Goal: Transaction & Acquisition: Purchase product/service

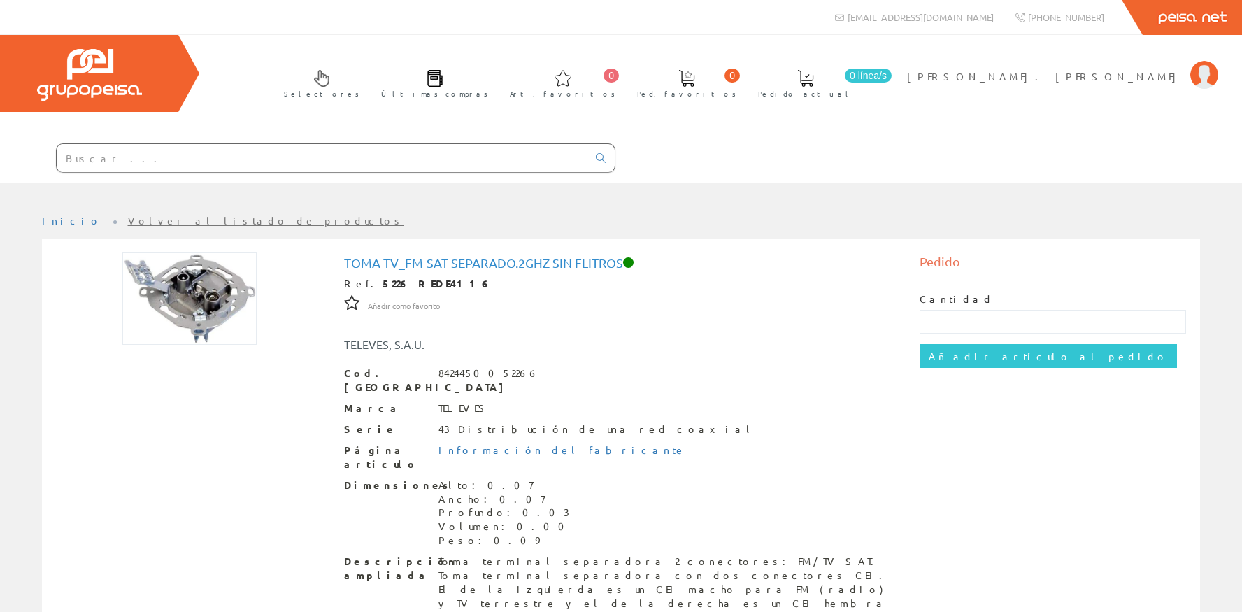
scroll to position [113, 0]
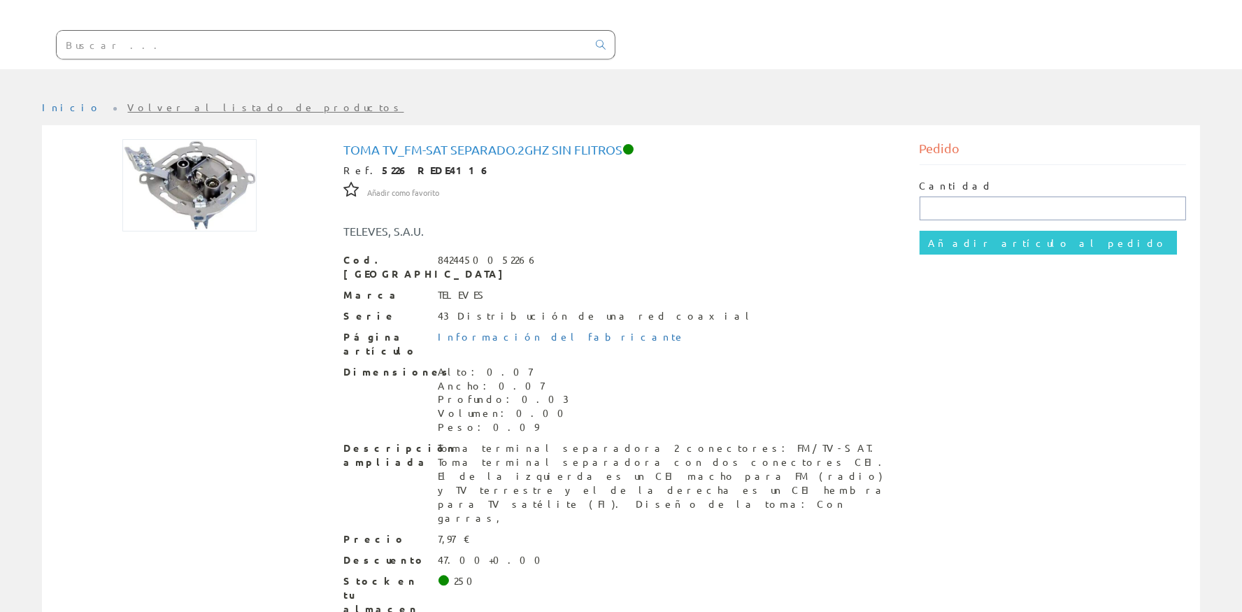
click at [1013, 218] on input "text" at bounding box center [1053, 209] width 267 height 24
type input "1"
click at [1020, 242] on input "Añadir artículo al pedido" at bounding box center [1048, 243] width 257 height 24
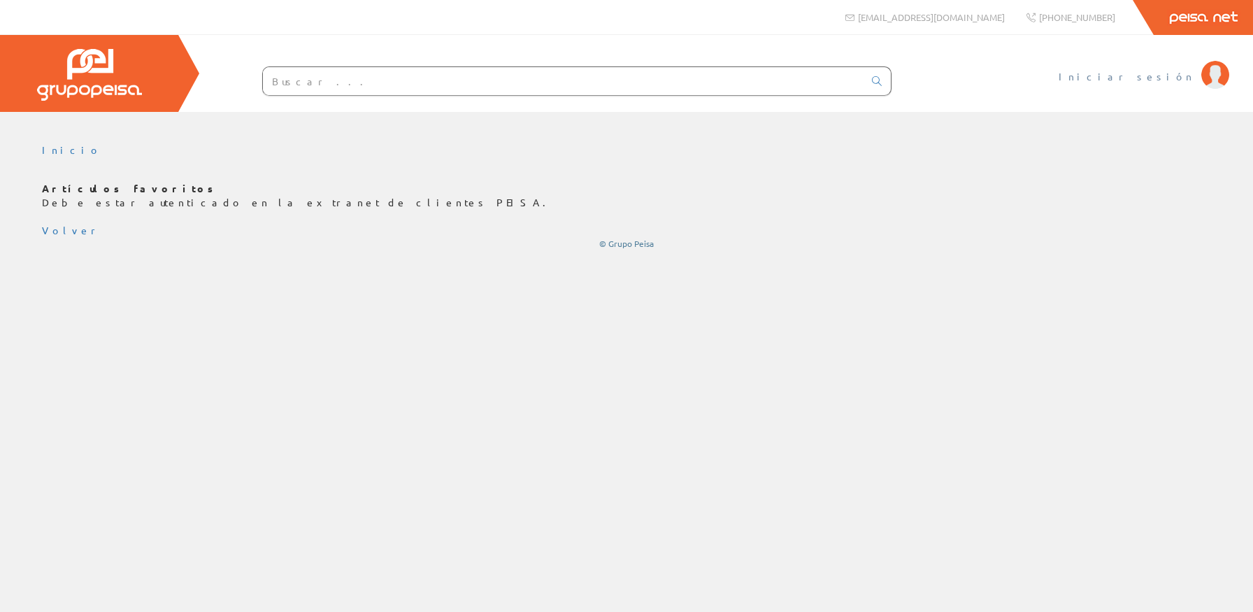
click at [1176, 82] on span "Iniciar sesión" at bounding box center [1127, 76] width 136 height 14
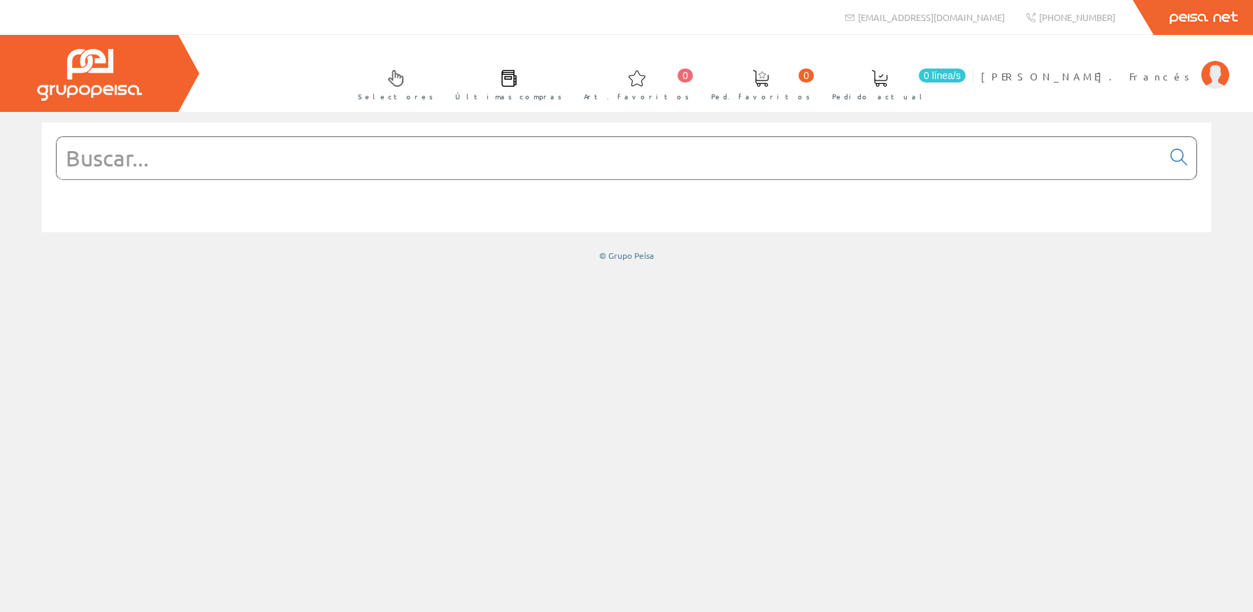
click at [582, 166] on input "text" at bounding box center [610, 158] width 1106 height 42
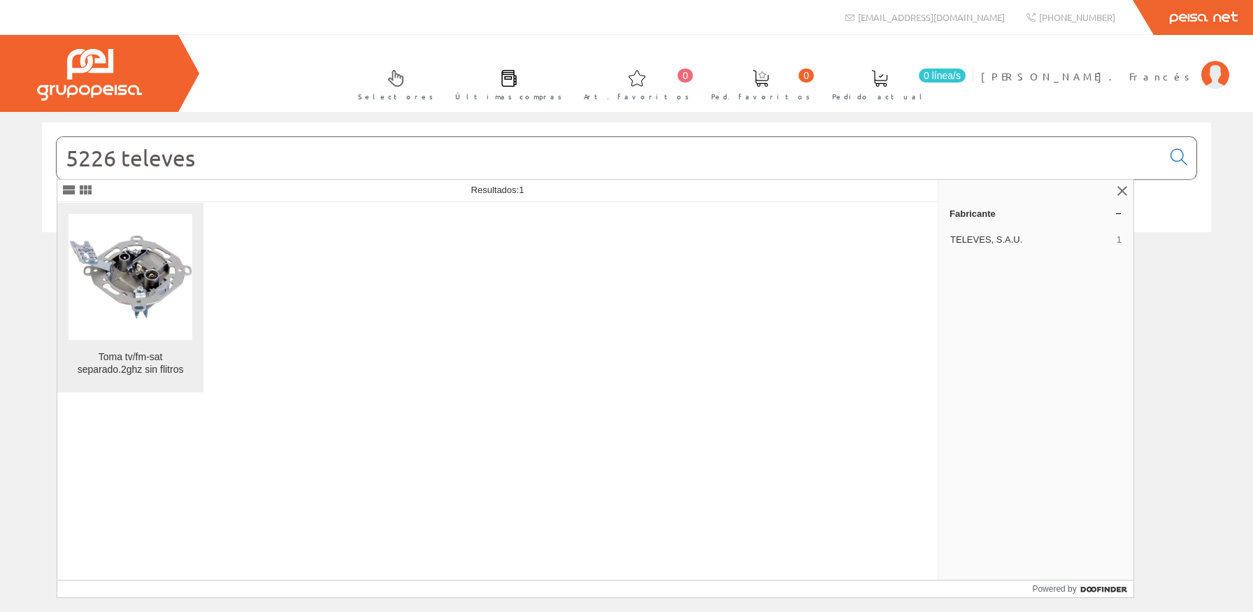
type input "5226 televes"
click at [181, 255] on img at bounding box center [131, 276] width 124 height 85
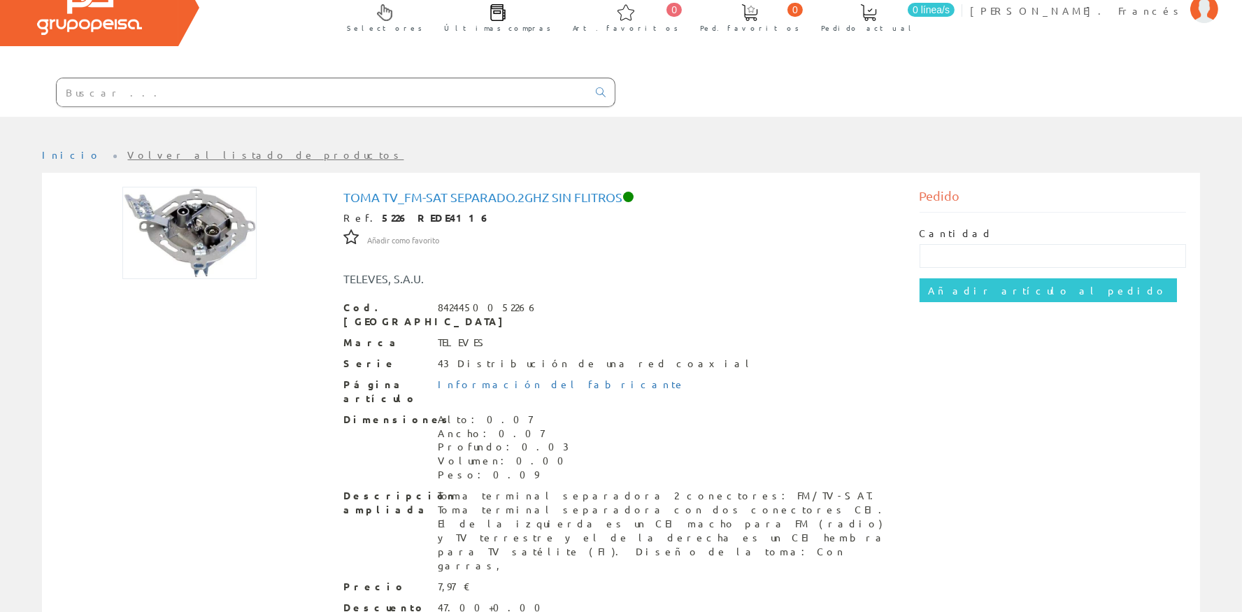
scroll to position [113, 0]
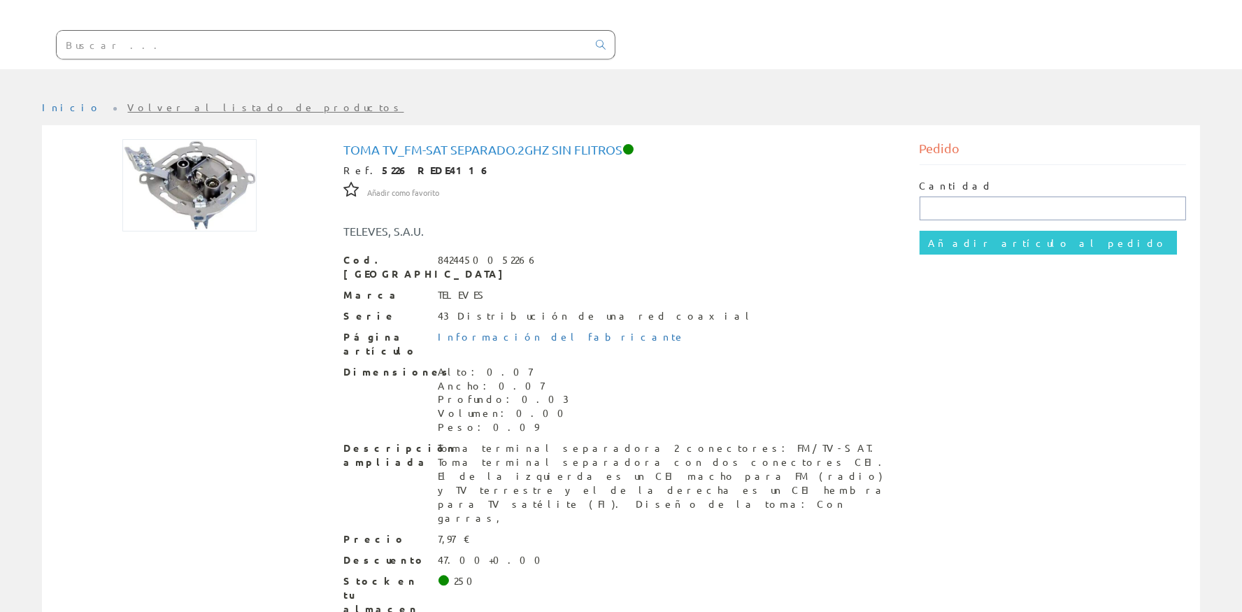
click at [1001, 210] on input "text" at bounding box center [1053, 209] width 267 height 24
type input "1"
click at [989, 259] on div "Cantidad 1 Añadir artículo al pedido" at bounding box center [1053, 217] width 267 height 104
click at [987, 243] on input "Añadir artículo al pedido" at bounding box center [1048, 243] width 257 height 24
